Goal: Task Accomplishment & Management: Manage account settings

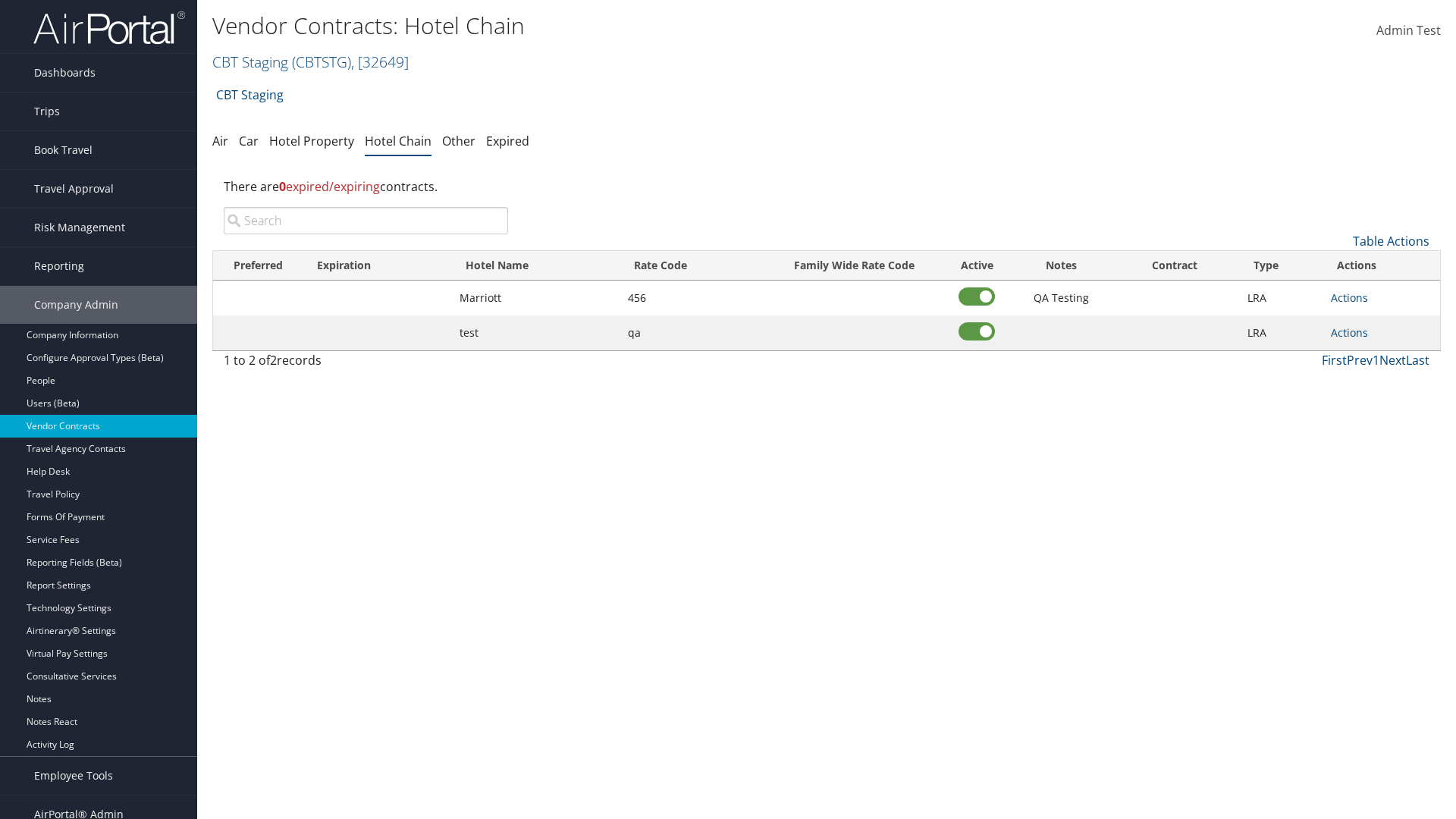
click at [365, 221] on input "search" at bounding box center [366, 221] width 285 height 27
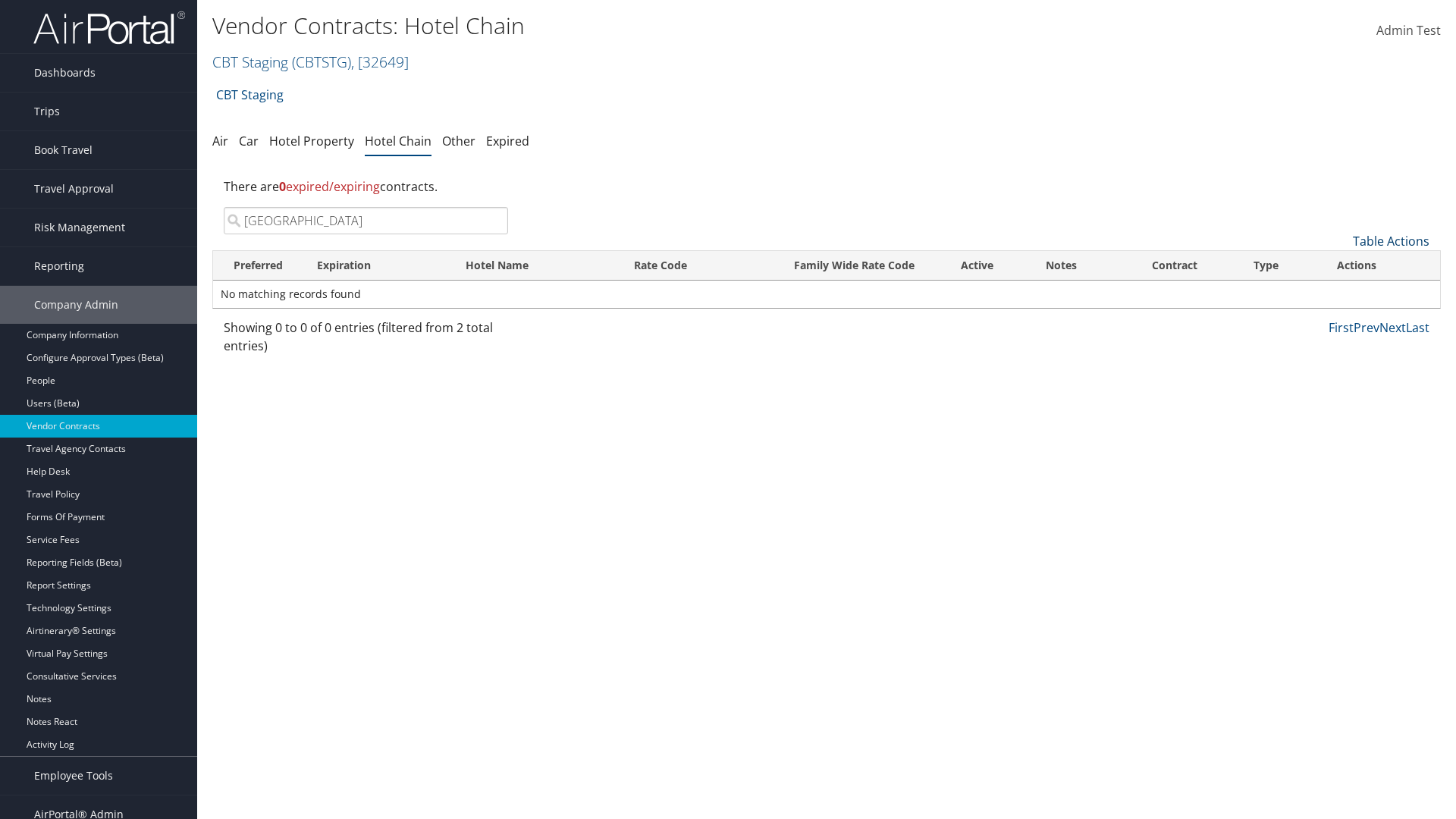
type input "[GEOGRAPHIC_DATA]"
click at [1391, 241] on link "Table Actions" at bounding box center [1391, 241] width 77 height 17
click at [1340, 265] on link "Add New Contract" at bounding box center [1340, 265] width 199 height 26
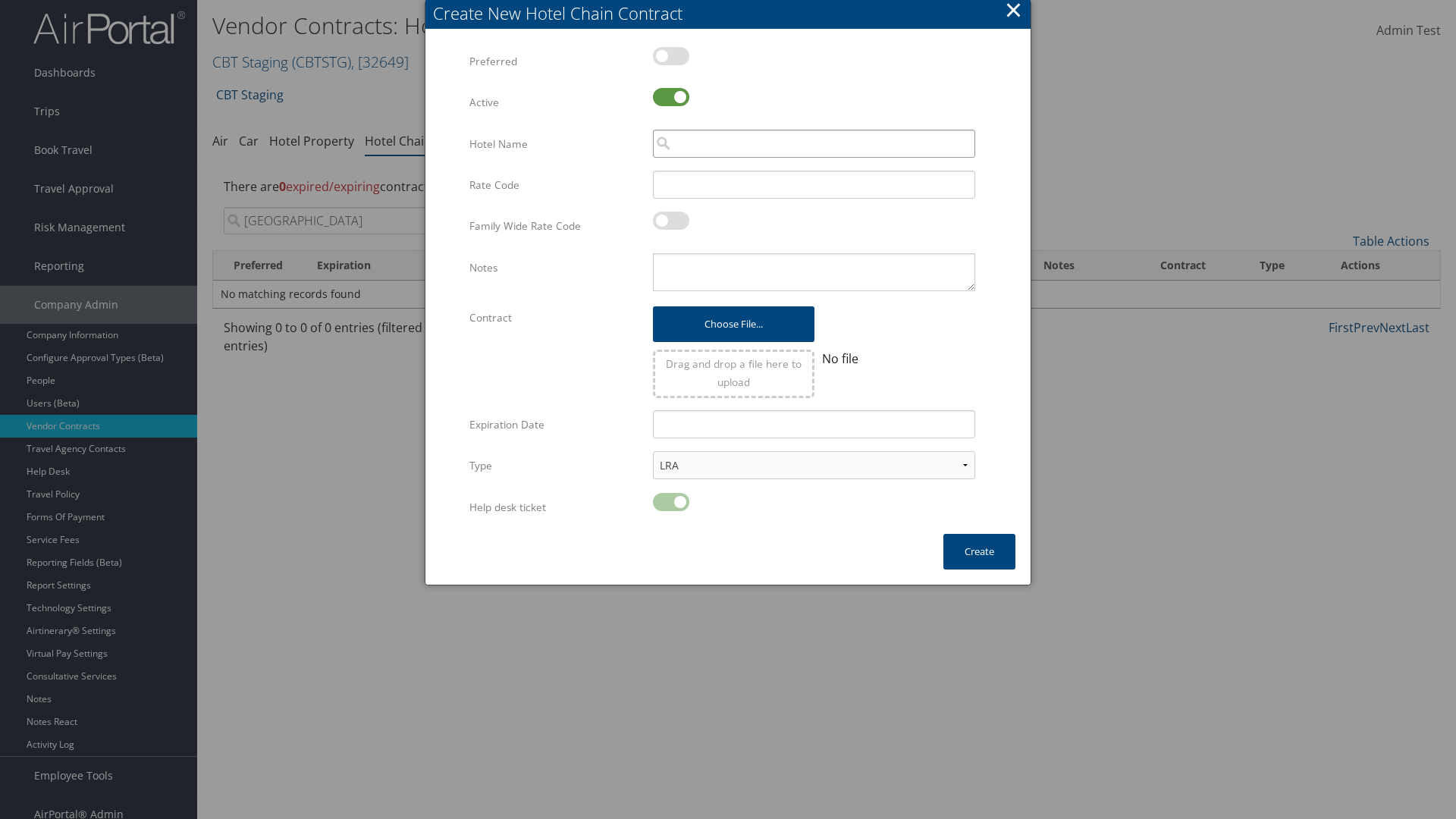
click at [813, 143] on input "search" at bounding box center [814, 143] width 323 height 28
type input "[GEOGRAPHIC_DATA]"
type input "456"
click at [979, 552] on button "Create" at bounding box center [979, 552] width 72 height 36
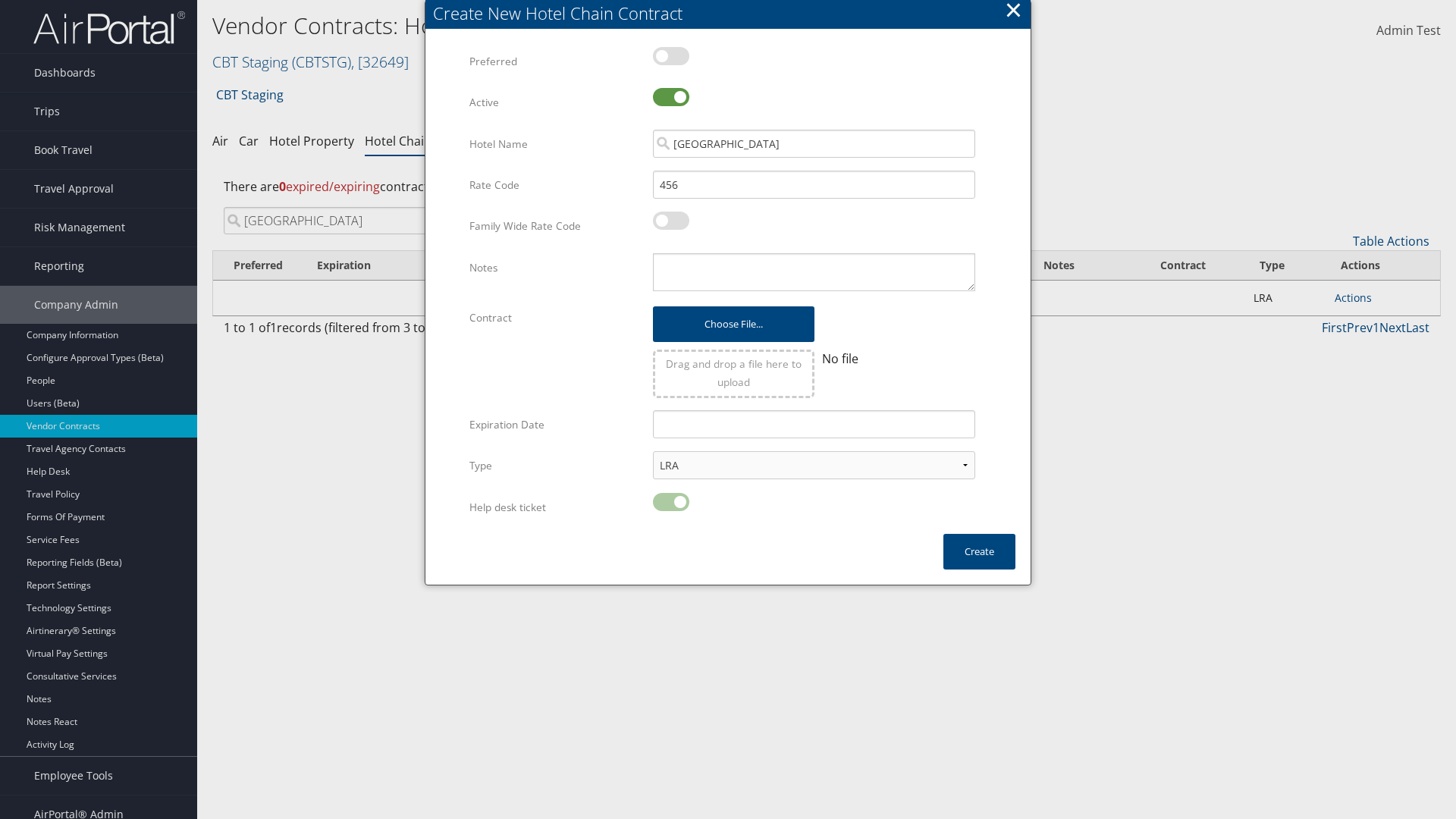
click at [365, 207] on input "[GEOGRAPHIC_DATA]" at bounding box center [366, 221] width 285 height 27
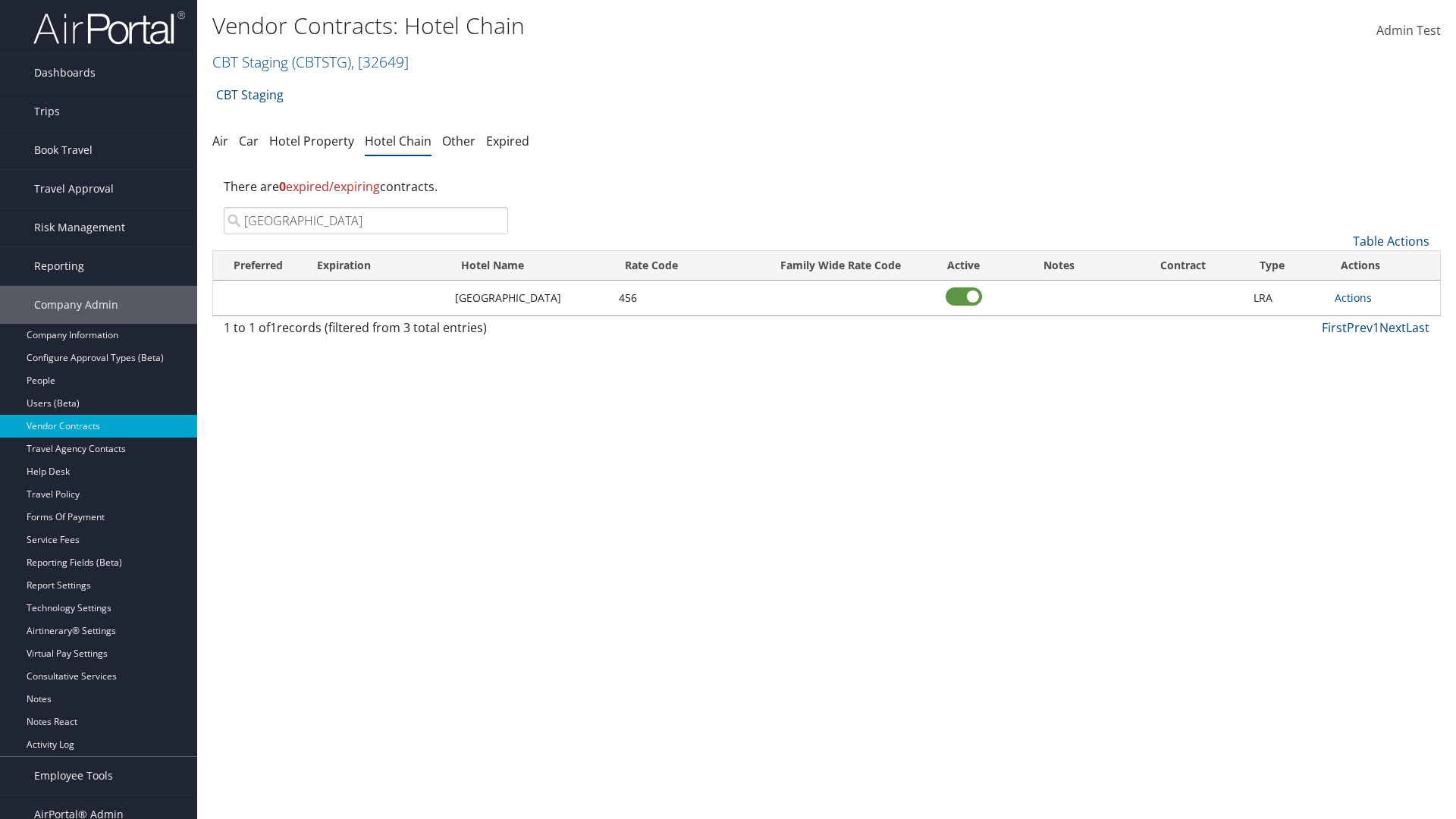
scroll to position [15, 0]
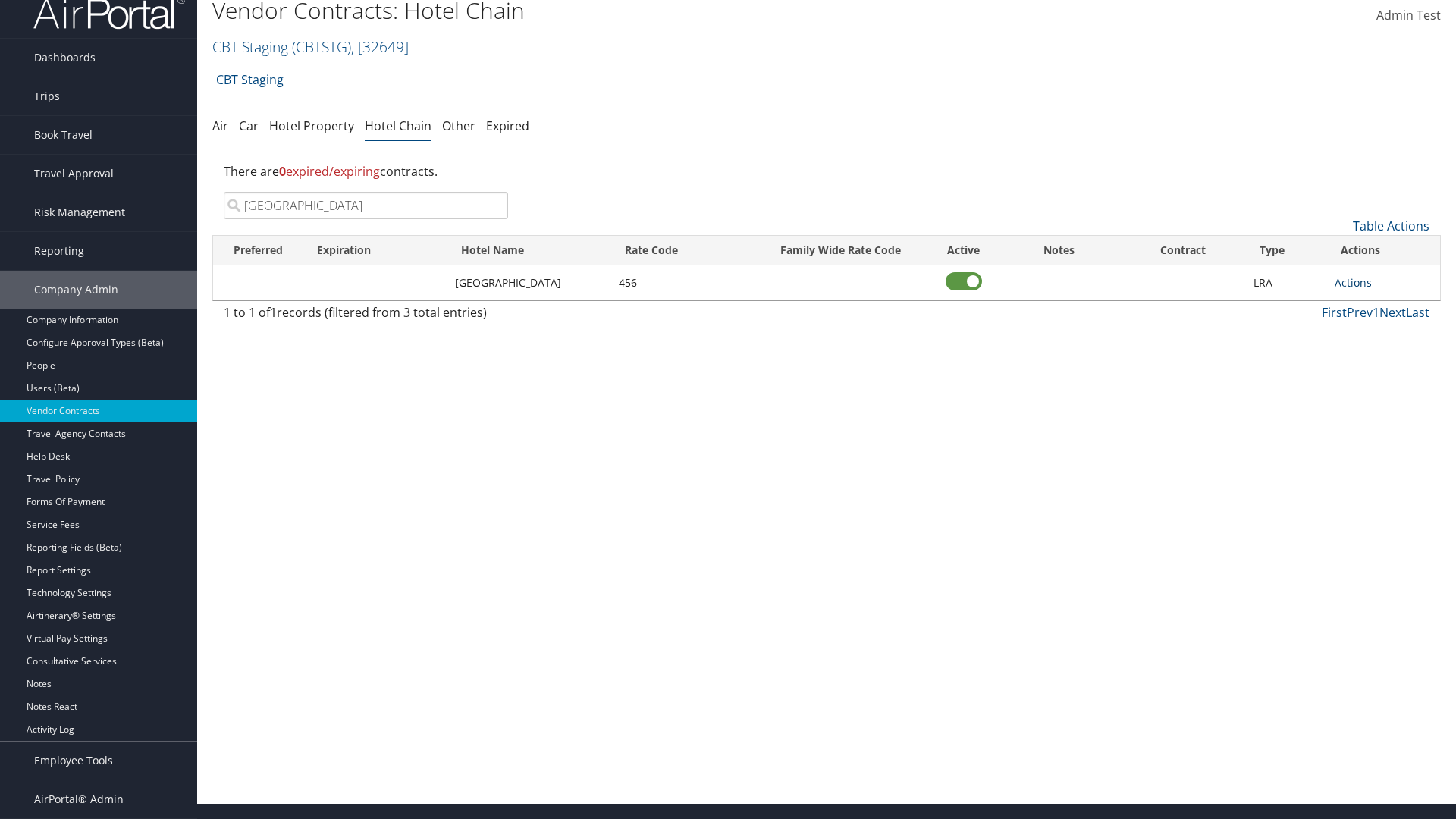
click at [1353, 282] on link "Actions" at bounding box center [1353, 282] width 37 height 14
click at [1357, 331] on link "Delete" at bounding box center [1357, 331] width 45 height 26
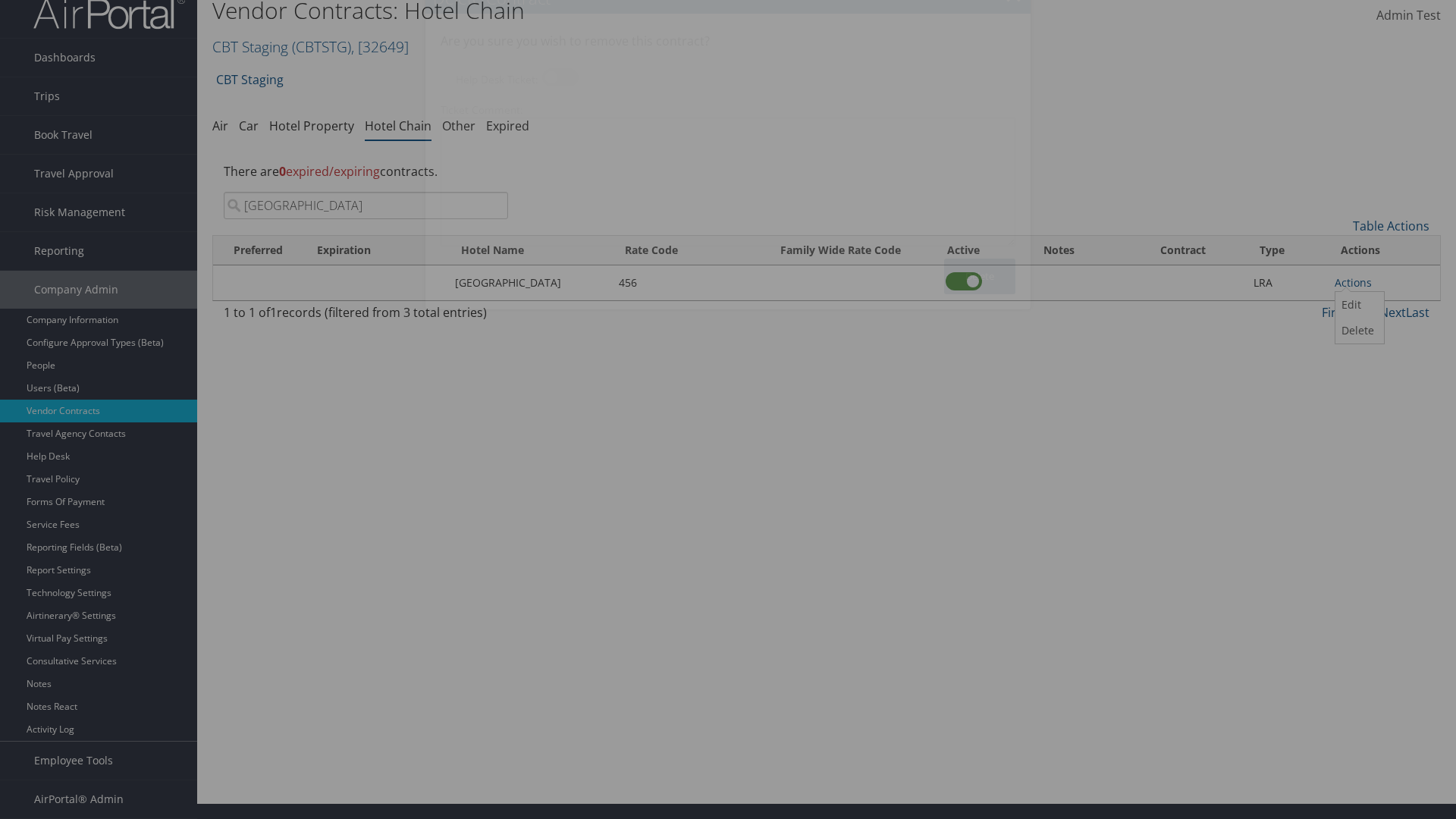
click at [980, 276] on button "Delete" at bounding box center [980, 276] width 72 height 36
